Goal: Task Accomplishment & Management: Manage account settings

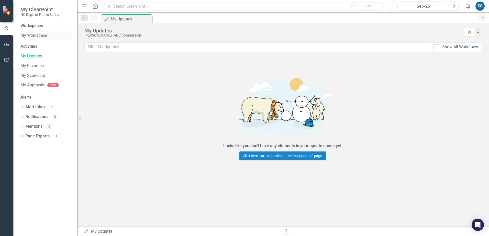
click at [30, 35] on link "My Workspace" at bounding box center [45, 36] width 51 height 6
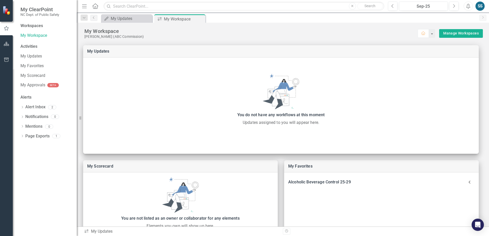
click at [35, 24] on div "Workspaces" at bounding box center [31, 26] width 23 height 6
click at [35, 25] on div "Workspaces" at bounding box center [31, 26] width 23 height 6
click at [34, 56] on link "My Updates" at bounding box center [45, 56] width 51 height 6
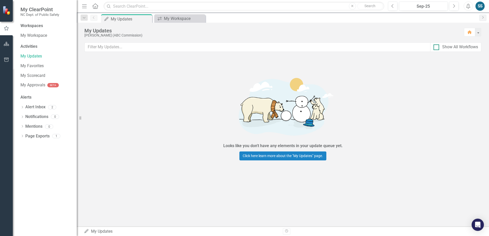
click at [436, 47] on input "Show All Workflows" at bounding box center [435, 46] width 3 height 3
checkbox input "true"
click at [21, 107] on icon "Dropdown" at bounding box center [22, 107] width 4 height 3
click at [50, 116] on div "Notification DPS Strategic Plan - Quarterly Updates Due October..." at bounding box center [47, 116] width 49 height 9
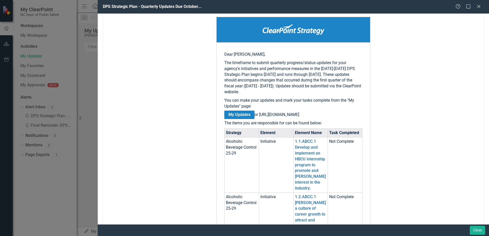
scroll to position [77, 0]
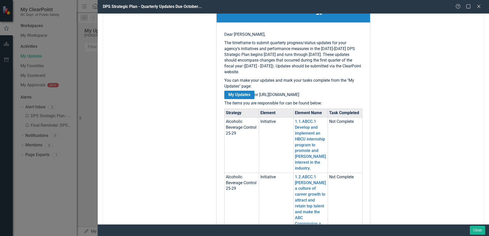
click at [239, 94] on link "My Updates" at bounding box center [239, 95] width 30 height 8
click at [242, 94] on link "My Updates" at bounding box center [239, 95] width 30 height 8
click at [305, 137] on link "1.1.ABCC.1 Develop and implement an HBCU internship program to promote and [PER…" at bounding box center [310, 145] width 31 height 52
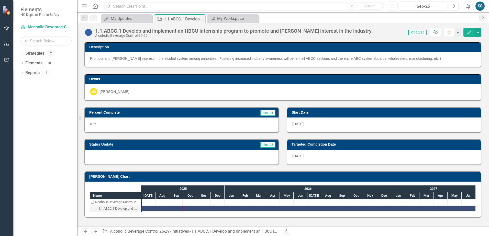
click at [469, 33] on icon "button" at bounding box center [470, 32] width 4 height 4
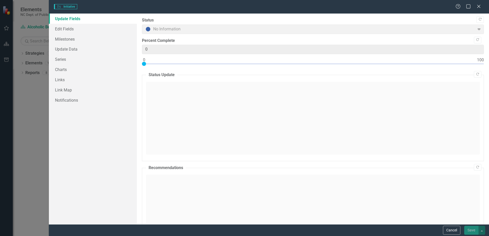
type input "0"
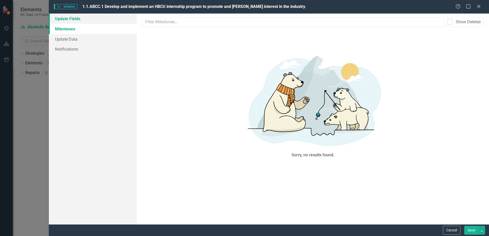
click at [70, 20] on link "Update Fields" at bounding box center [93, 19] width 88 height 10
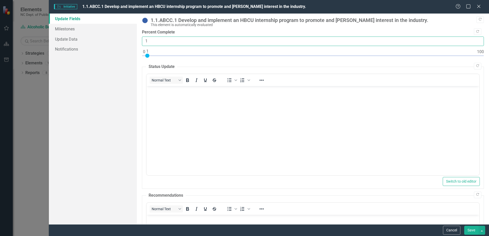
click at [476, 40] on input "1" at bounding box center [313, 41] width 342 height 9
click at [476, 40] on input "2" at bounding box center [313, 41] width 342 height 9
click at [476, 40] on input "3" at bounding box center [313, 41] width 342 height 9
click at [476, 40] on input "4" at bounding box center [313, 41] width 342 height 9
type input "5"
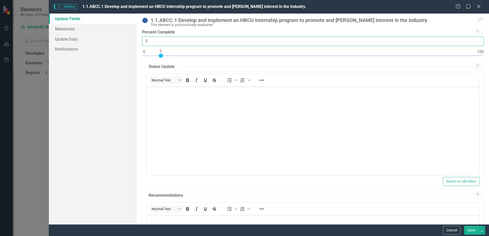
click at [476, 40] on input "5" at bounding box center [313, 41] width 342 height 9
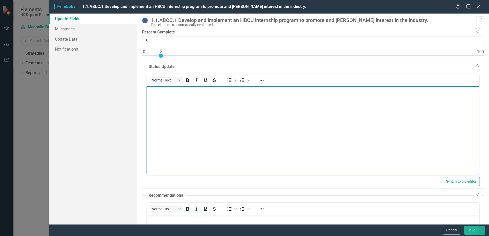
click at [165, 93] on p "Rich Text Area. Press ALT-0 for help." at bounding box center [313, 90] width 330 height 6
paste body "Rich Text Area. Press ALT-0 for help."
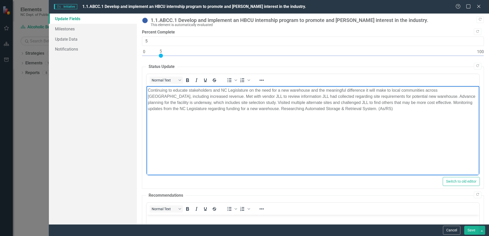
click at [148, 90] on p "Continuing to educate stakeholders and NC Legislature on the need for a new war…" at bounding box center [313, 99] width 330 height 25
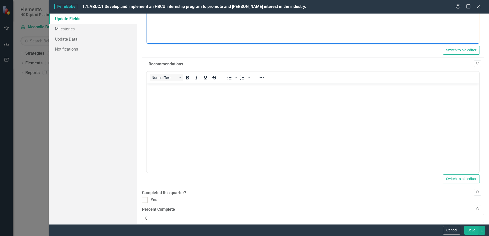
scroll to position [152, 0]
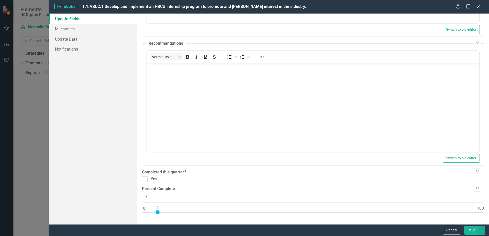
type input "5"
drag, startPoint x: 143, startPoint y: 211, endPoint x: 159, endPoint y: 212, distance: 16.4
click at [159, 212] on div at bounding box center [161, 213] width 4 height 4
click at [472, 231] on button "Save" at bounding box center [472, 230] width 14 height 9
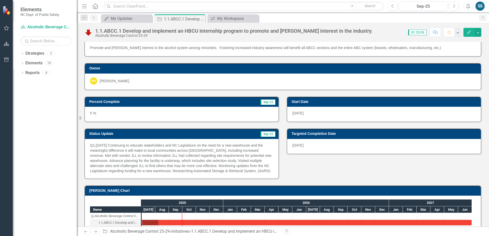
scroll to position [21, 0]
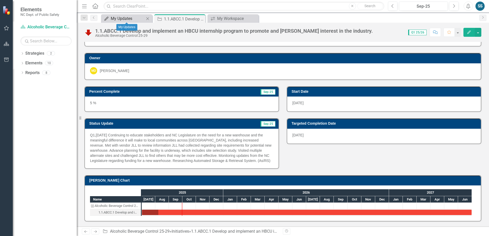
click at [122, 17] on div "My Updates" at bounding box center [128, 18] width 34 height 6
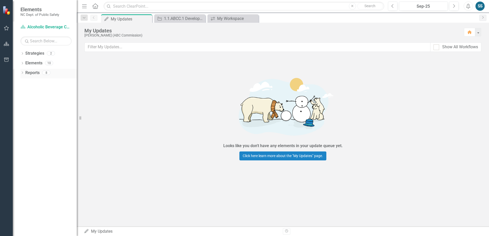
click at [23, 74] on icon "Dropdown" at bounding box center [22, 73] width 4 height 3
click at [23, 64] on icon "Dropdown" at bounding box center [22, 63] width 4 height 3
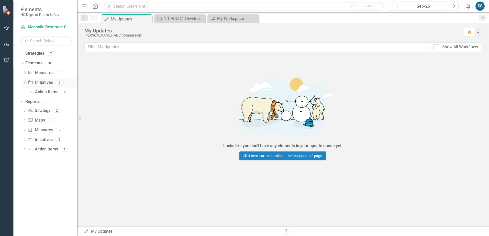
click at [43, 83] on link "Initiative Initiatives" at bounding box center [40, 83] width 25 height 6
click at [26, 93] on icon "Dropdown" at bounding box center [25, 92] width 4 height 3
click at [24, 82] on icon "Dropdown" at bounding box center [25, 83] width 4 height 3
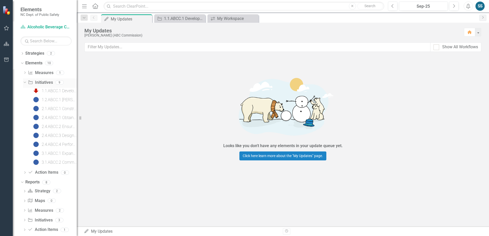
click at [59, 82] on div "9" at bounding box center [60, 82] width 8 height 4
click at [54, 100] on div "1.2.ABCC.1 [PERSON_NAME] a culture of career growth to attract and retain top t…" at bounding box center [59, 100] width 35 height 5
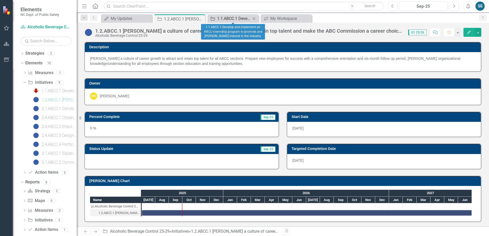
click at [223, 18] on div "1.1.ABCC.1 Develop and implement an HBCU internship program to promote and [PER…" at bounding box center [234, 18] width 34 height 6
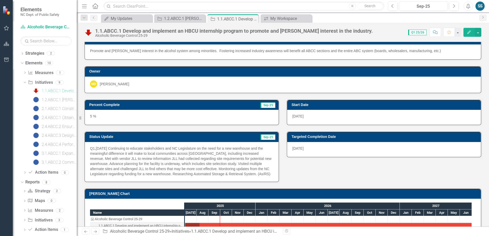
scroll to position [21, 0]
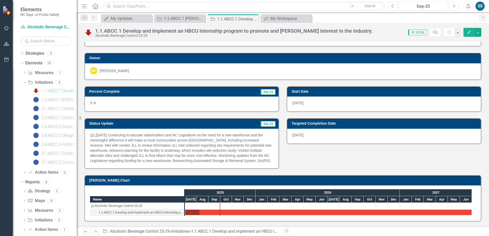
click at [95, 232] on icon "Next" at bounding box center [95, 231] width 4 height 3
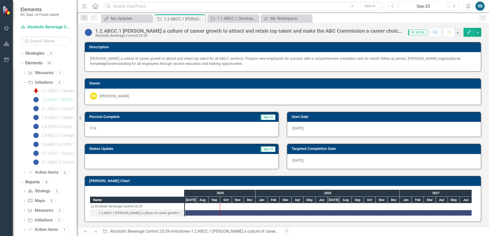
click at [95, 232] on icon "Next" at bounding box center [95, 231] width 4 height 3
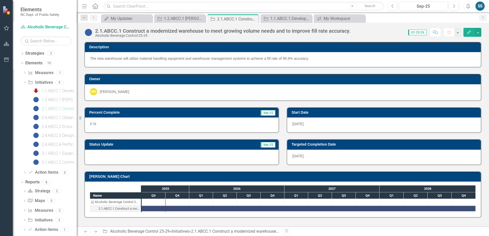
click at [88, 233] on icon "Previous" at bounding box center [86, 231] width 4 height 3
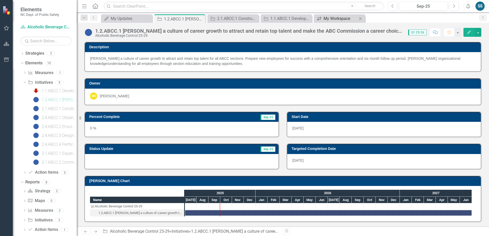
click at [330, 16] on div "My Workspace" at bounding box center [341, 18] width 34 height 6
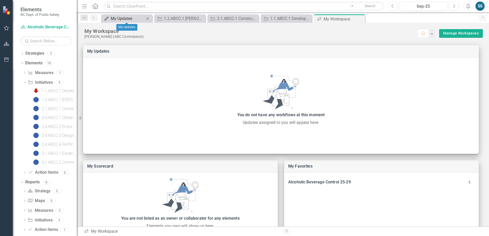
click at [132, 19] on div "My Updates" at bounding box center [128, 18] width 34 height 6
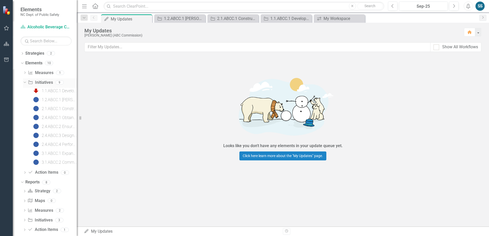
click at [40, 82] on link "Initiative Initiatives" at bounding box center [40, 83] width 25 height 6
click at [42, 26] on link "Strategy Alcoholic Beverage Control 25-29" at bounding box center [45, 27] width 51 height 6
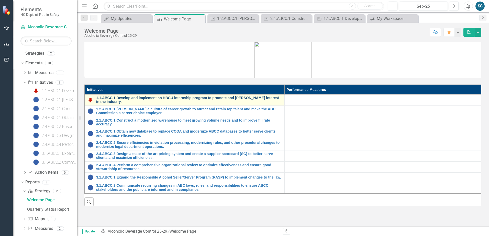
click at [137, 102] on link "1.1.ABCC.1 Develop and implement an HBCU internship program to promote and [PER…" at bounding box center [189, 100] width 186 height 8
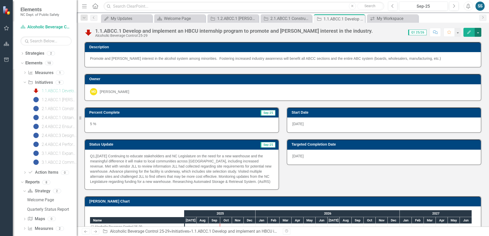
click at [479, 31] on button "button" at bounding box center [478, 32] width 7 height 9
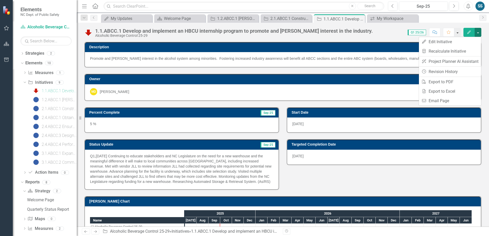
click at [457, 31] on button "button" at bounding box center [458, 32] width 7 height 9
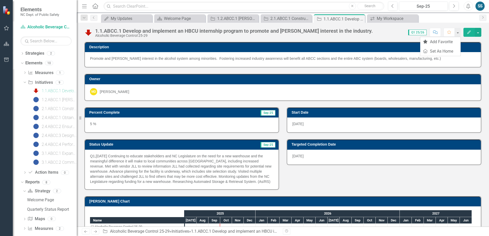
click at [377, 31] on div "Score: 0.00 Q1 25/26 Completed Comment Favorite Edit" at bounding box center [429, 32] width 106 height 9
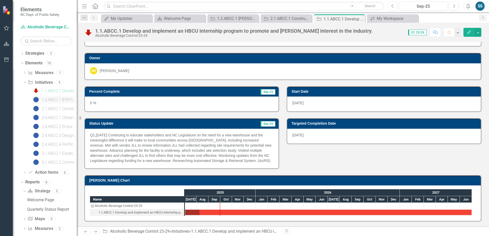
click at [52, 99] on div "1.2.ABCC.1 [PERSON_NAME] a culture of career growth to attract and retain top t…" at bounding box center [59, 100] width 35 height 5
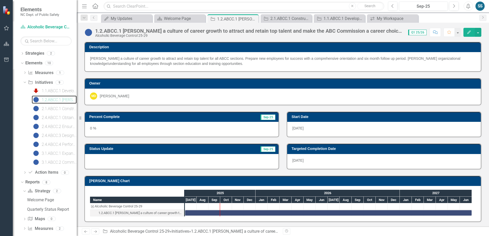
scroll to position [1, 0]
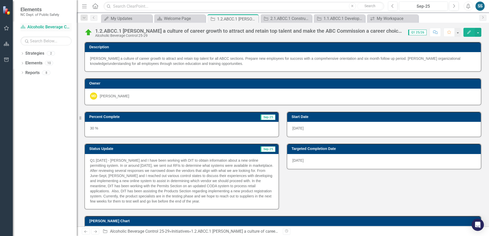
click at [56, 27] on link "Strategy Alcoholic Beverage Control 25-29" at bounding box center [45, 27] width 51 height 6
